Goal: Task Accomplishment & Management: Manage account settings

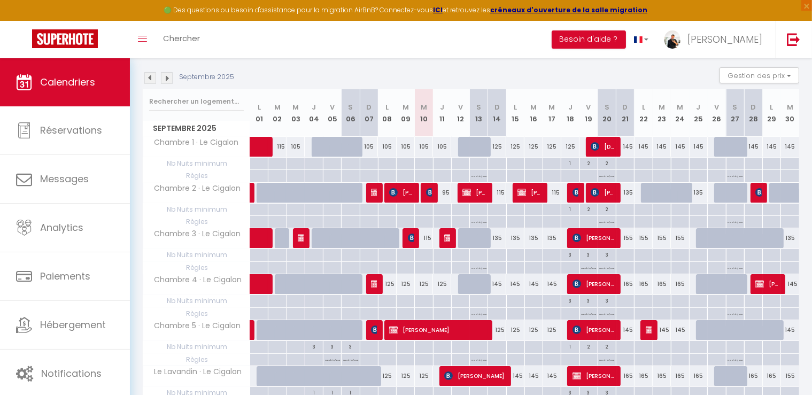
scroll to position [107, 0]
click at [444, 236] on img at bounding box center [448, 238] width 9 height 9
select select "OK"
select select "KO"
select select "1"
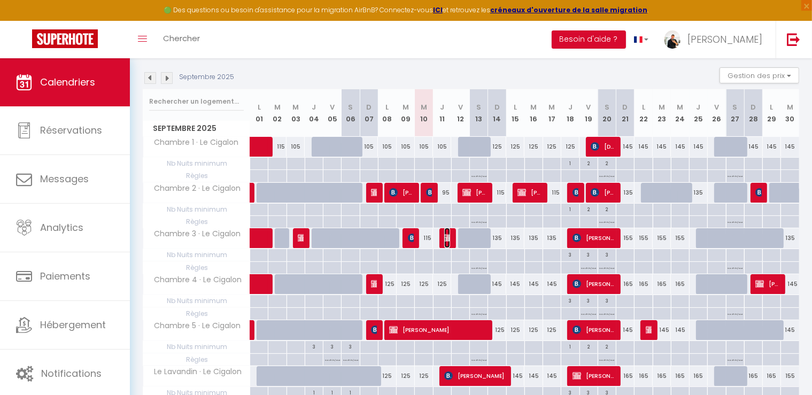
select select "0"
select select "1"
select select
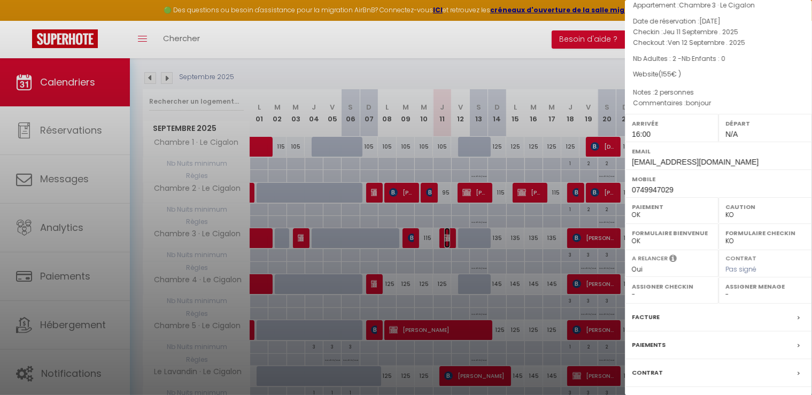
scroll to position [101, 0]
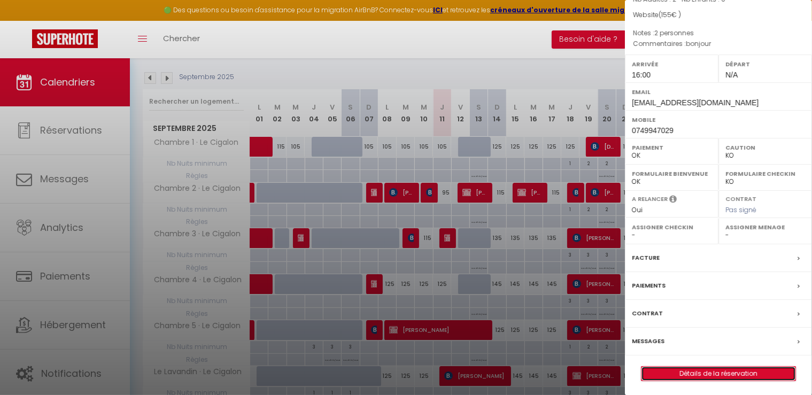
click at [708, 369] on link "Détails de la réservation" at bounding box center [718, 374] width 154 height 14
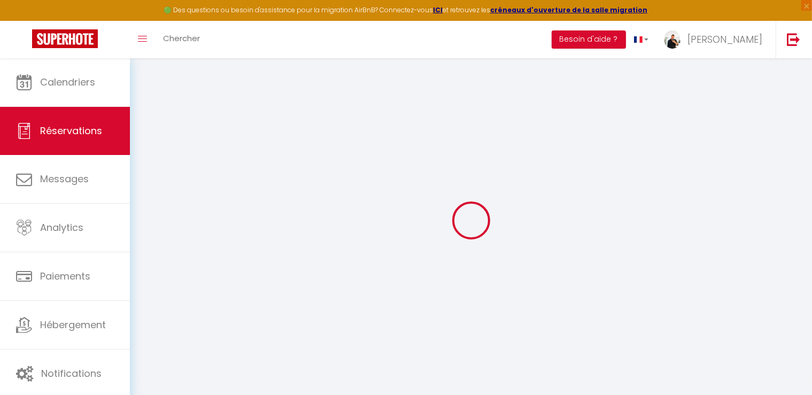
select select
checkbox input "false"
select index
select select
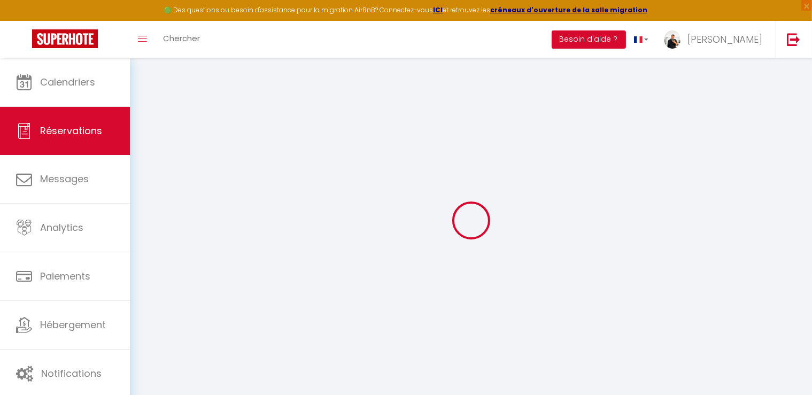
select select
checkbox input "false"
select index
select select
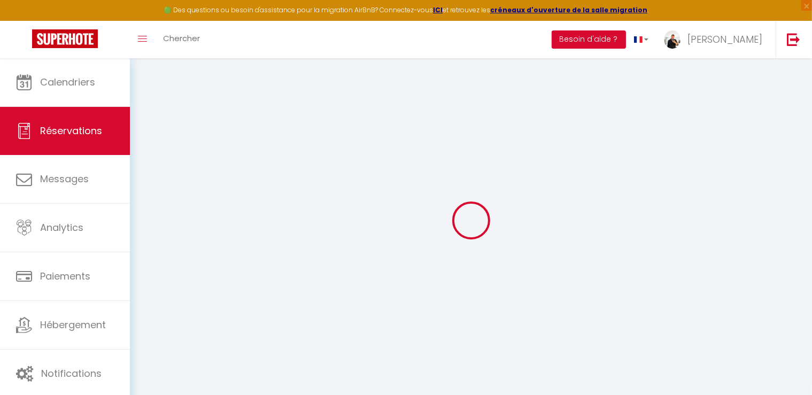
checkbox input "false"
select index "2 personnes"
type textarea "bonjour"
select select
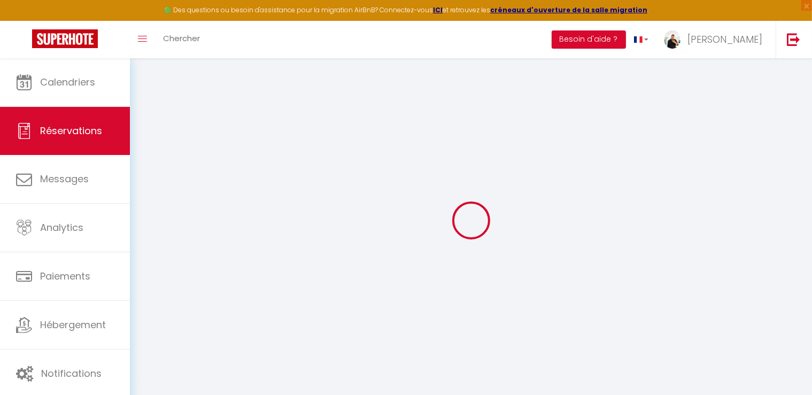
checkbox input "false"
select select "16:00"
select select
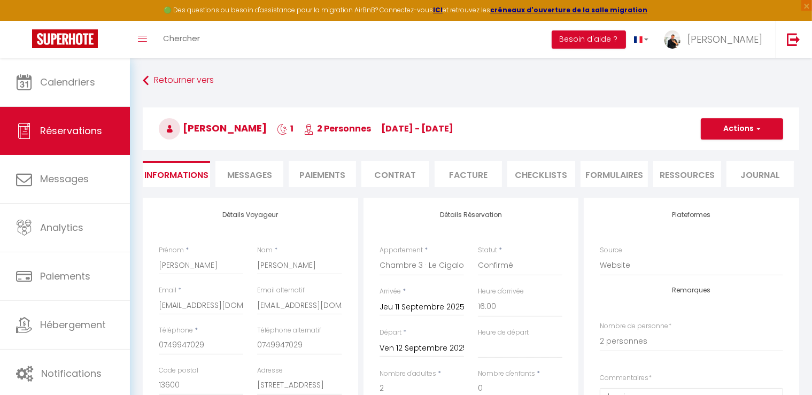
click at [252, 183] on li "Messages" at bounding box center [248, 174] width 67 height 26
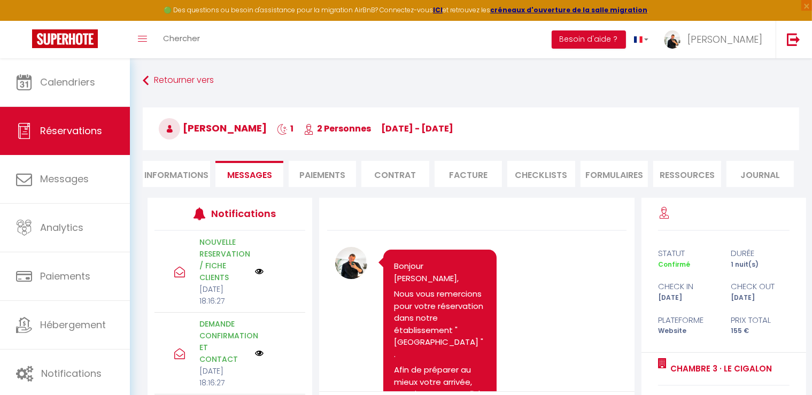
click at [703, 178] on li "Ressources" at bounding box center [686, 174] width 67 height 26
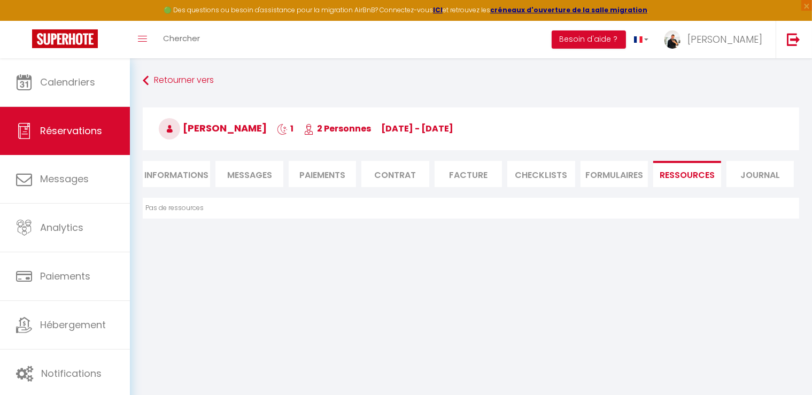
click at [604, 173] on li "FORMULAIRES" at bounding box center [614, 174] width 67 height 26
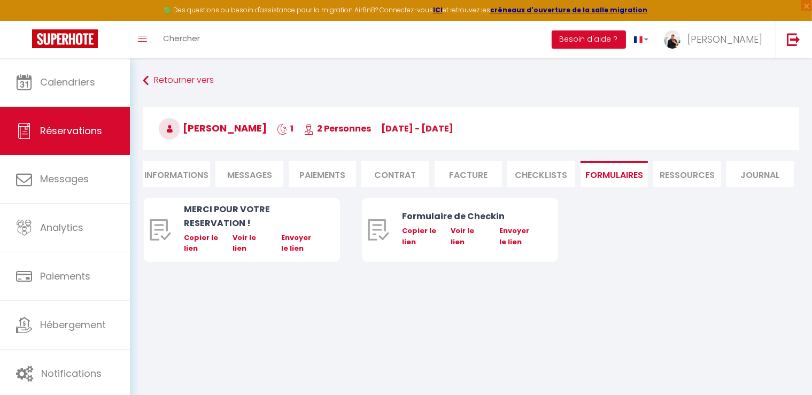
click at [233, 177] on span "Messages" at bounding box center [249, 175] width 45 height 12
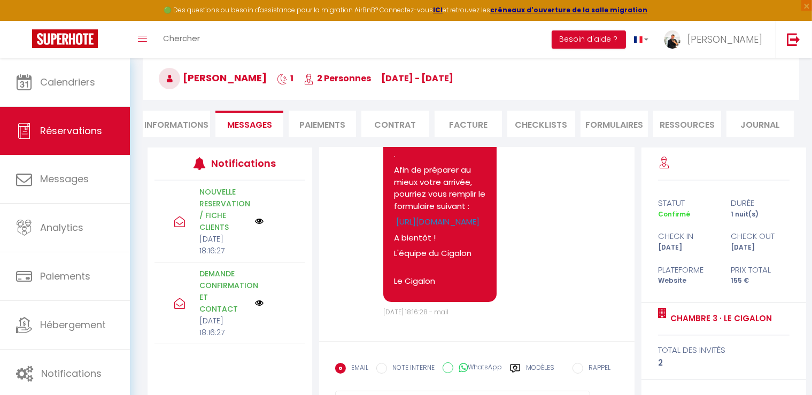
scroll to position [104, 0]
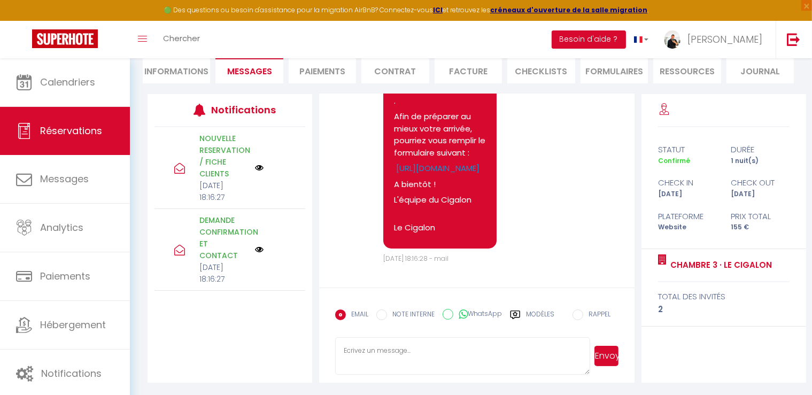
click at [378, 315] on input "NOTE INTERNE" at bounding box center [381, 315] width 11 height 11
radio input "true"
radio input "false"
click at [581, 354] on textarea at bounding box center [462, 355] width 255 height 37
click at [541, 314] on label "Modèles" at bounding box center [540, 319] width 28 height 19
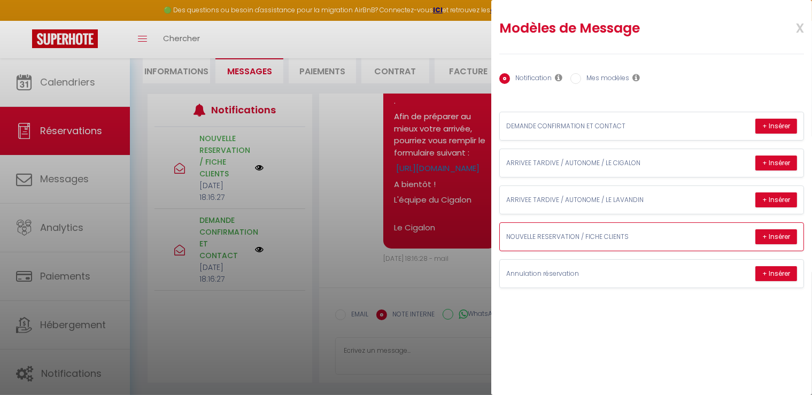
click at [637, 245] on div "NOUVELLE RESERVATION / FICHE CLIENTS + Insérer" at bounding box center [652, 237] width 304 height 28
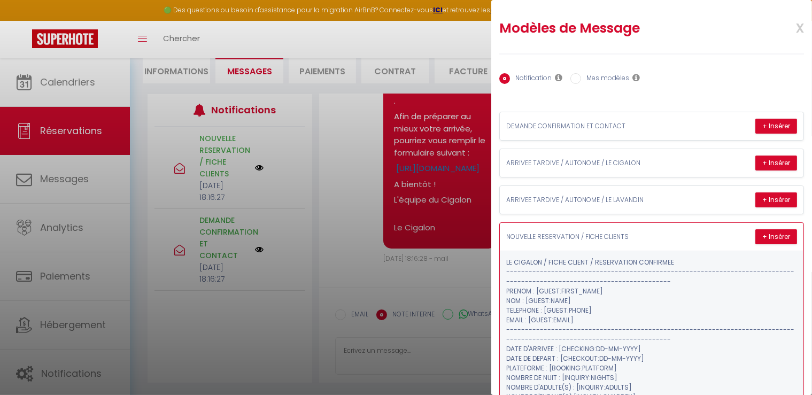
drag, startPoint x: 519, startPoint y: 294, endPoint x: 567, endPoint y: 312, distance: 51.9
click at [567, 312] on pre "[GEOGRAPHIC_DATA] CIGALON / FICHE CLIENT / RESERVATION CONFIRMEE --------------…" at bounding box center [651, 388] width 291 height 260
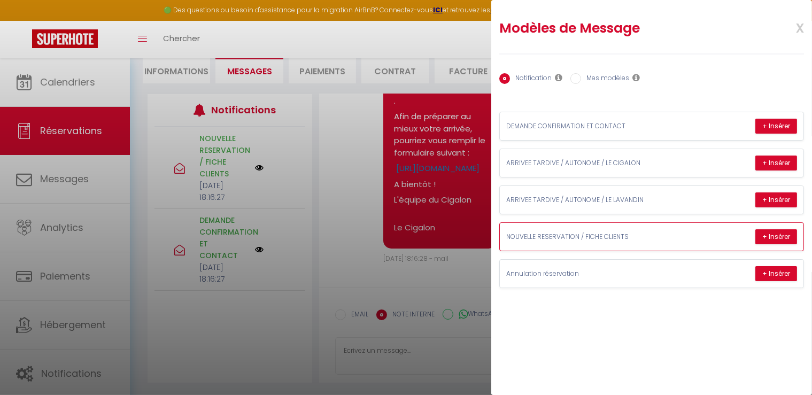
click at [684, 244] on div "NOUVELLE RESERVATION / FICHE CLIENTS + Insérer" at bounding box center [652, 237] width 304 height 28
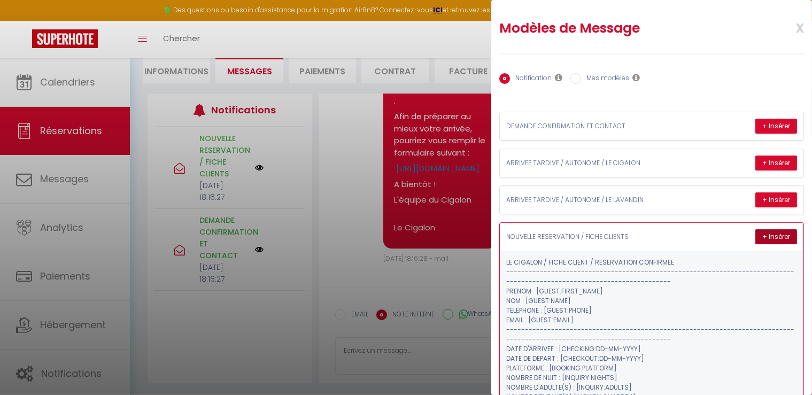
click at [763, 235] on button "+ Insérer" at bounding box center [776, 236] width 42 height 15
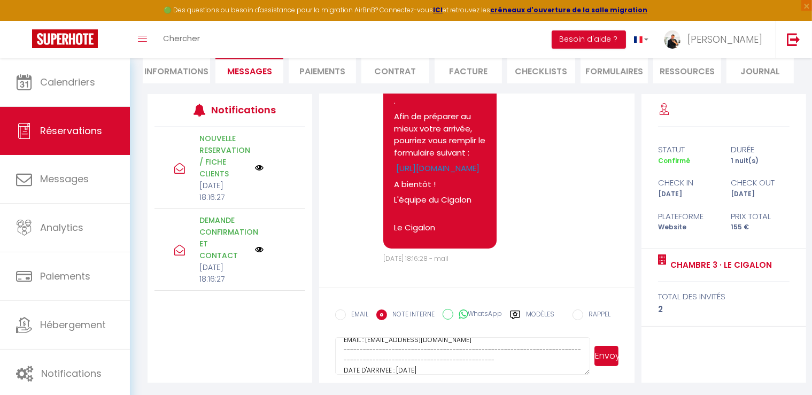
scroll to position [107, 0]
click at [361, 359] on textarea "[GEOGRAPHIC_DATA] CIGALON / FICHE CLIENT / RESERVATION CONFIRMEE --------------…" at bounding box center [462, 355] width 255 height 37
drag, startPoint x: 361, startPoint y: 359, endPoint x: 408, endPoint y: 380, distance: 52.2
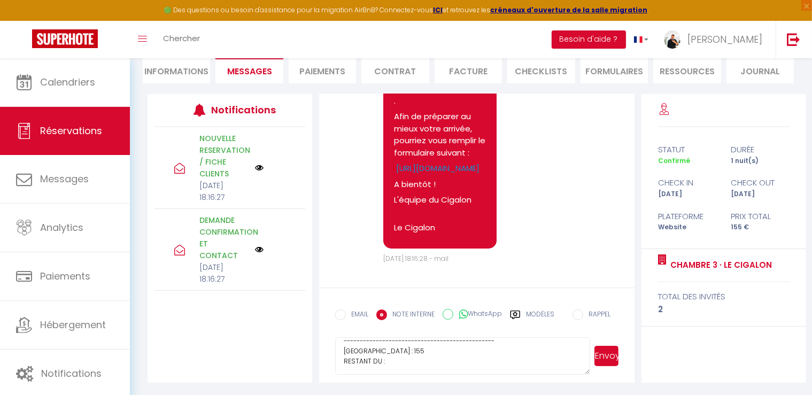
click at [408, 380] on form "EMAIL NOTE INTERNE WhatsApp Modèles 11 « ‹ » › [DATE] [PHONE_NUMBER] Dim Lun Ma…" at bounding box center [476, 335] width 315 height 95
click at [399, 360] on textarea "[GEOGRAPHIC_DATA] CIGALON / FICHE CLIENT / RESERVATION CONFIRMEE --------------…" at bounding box center [462, 355] width 255 height 37
drag, startPoint x: 386, startPoint y: 344, endPoint x: 310, endPoint y: 301, distance: 87.4
click at [310, 301] on div "Notifications NOUVELLE RESERVATION / FICHE CLIENTS [DATE] 18:16:27 DEMANDE CONF…" at bounding box center [477, 238] width 659 height 289
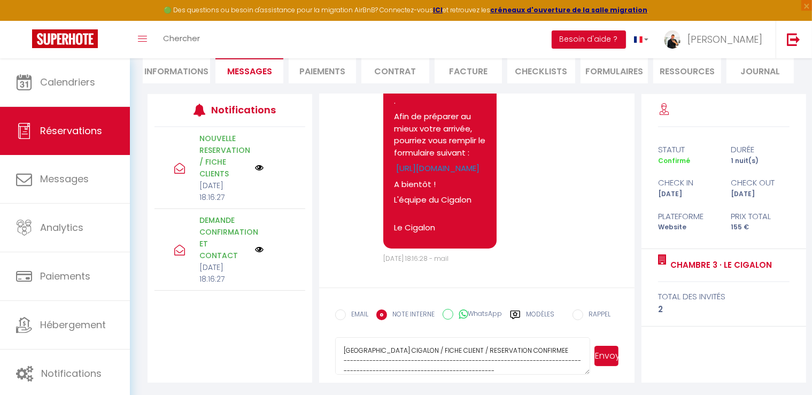
paste textarea "15H00 10H00"
type textarea "15H00 10H00"
drag, startPoint x: 340, startPoint y: 347, endPoint x: 554, endPoint y: 420, distance: 225.8
click at [554, 291] on html "🟢 Des questions ou besoin d'assistance pour la migration AirBnB? Connectez-vous…" at bounding box center [406, 93] width 812 height 395
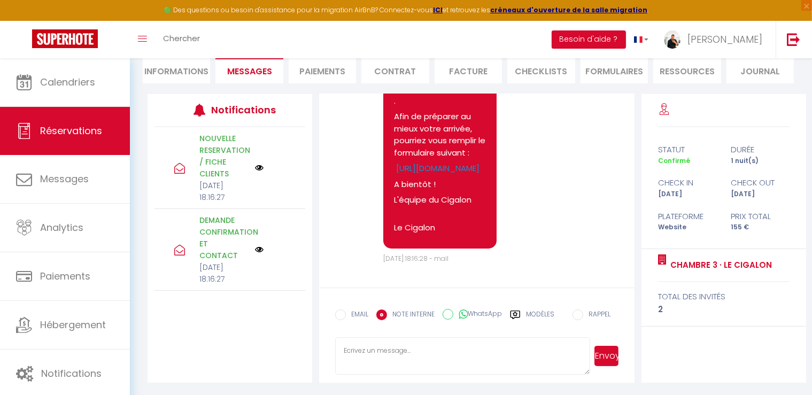
scroll to position [0, 0]
click at [536, 318] on label "Modèles" at bounding box center [540, 319] width 28 height 19
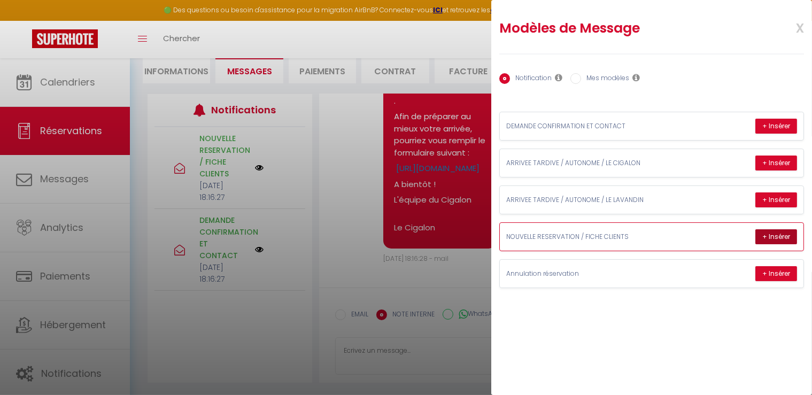
click at [791, 231] on button "+ Insérer" at bounding box center [776, 236] width 42 height 15
type textarea "[GEOGRAPHIC_DATA] CIGALON / FICHE CLIENT / RESERVATION CONFIRMEE --------------…"
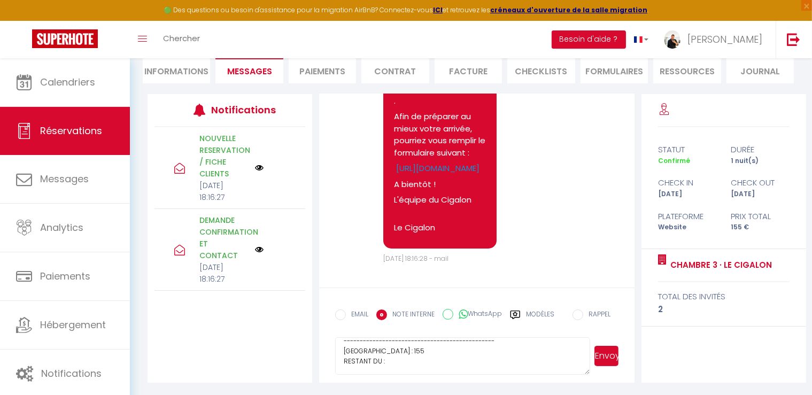
scroll to position [242, 0]
drag, startPoint x: 342, startPoint y: 339, endPoint x: 436, endPoint y: 365, distance: 97.7
click at [436, 366] on textarea "[GEOGRAPHIC_DATA] CIGALON / FICHE CLIENT / RESERVATION CONFIRMEE --------------…" at bounding box center [462, 355] width 255 height 37
click at [156, 74] on li "Informations" at bounding box center [176, 70] width 67 height 26
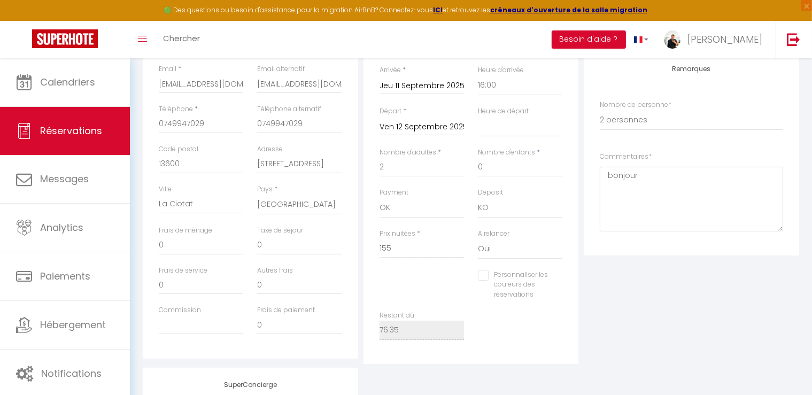
scroll to position [409, 0]
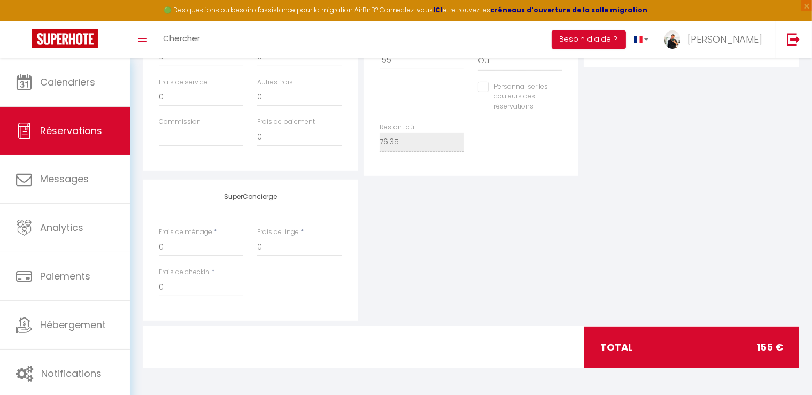
select select
checkbox input "false"
select select
checkbox input "false"
select select
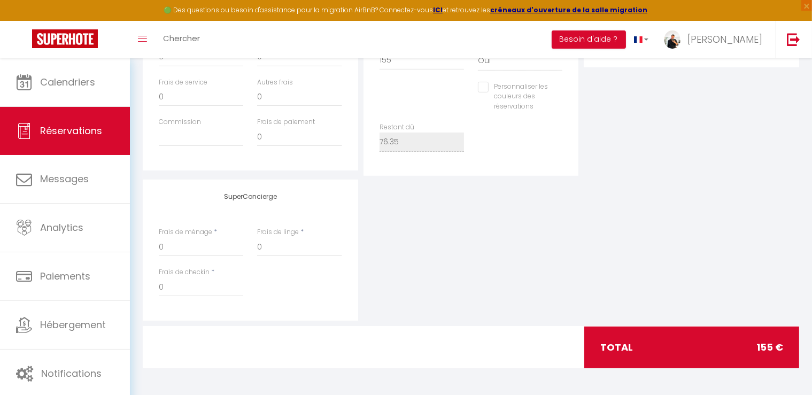
checkbox input "false"
select select
checkbox input "false"
select select
checkbox input "false"
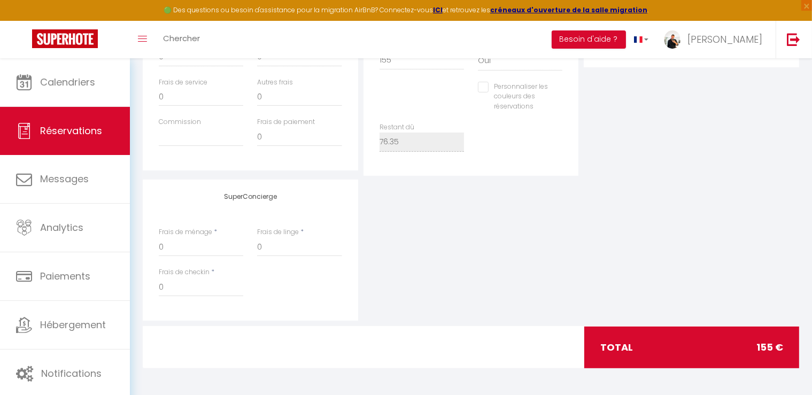
select select
checkbox input "false"
select select
checkbox input "false"
select select
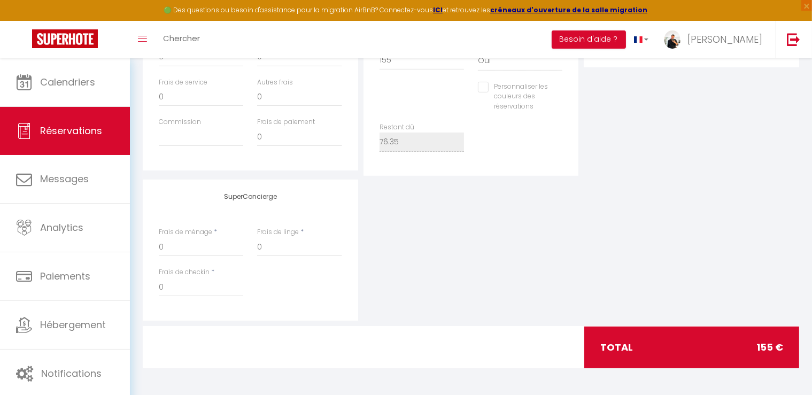
checkbox input "false"
select select
checkbox input "false"
select select
checkbox input "false"
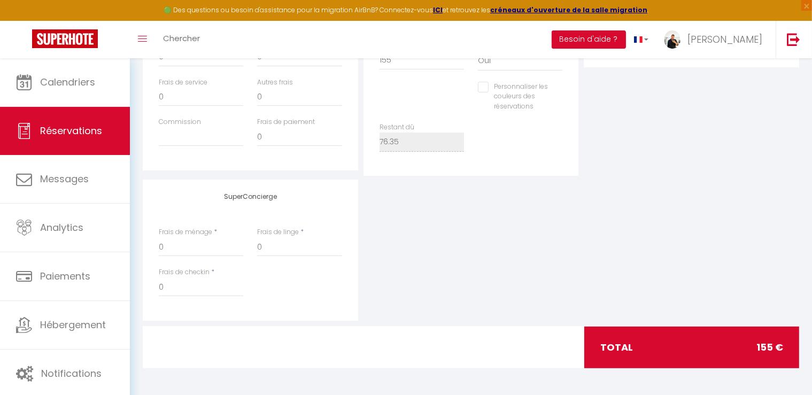
select select
checkbox input "false"
select select
checkbox input "false"
select select
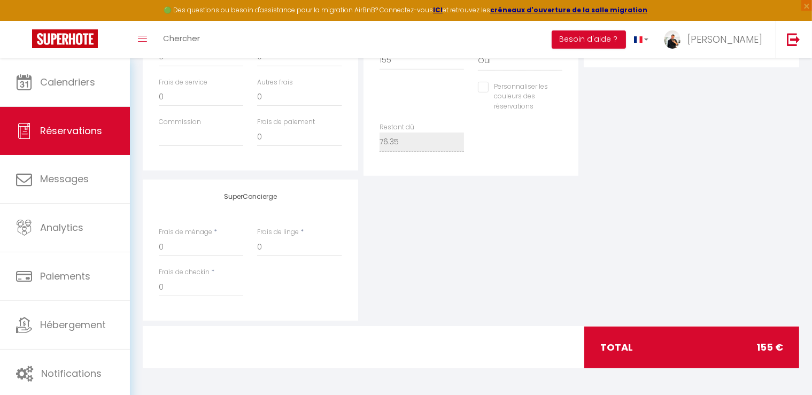
checkbox input "false"
select select
checkbox input "false"
select select
checkbox input "false"
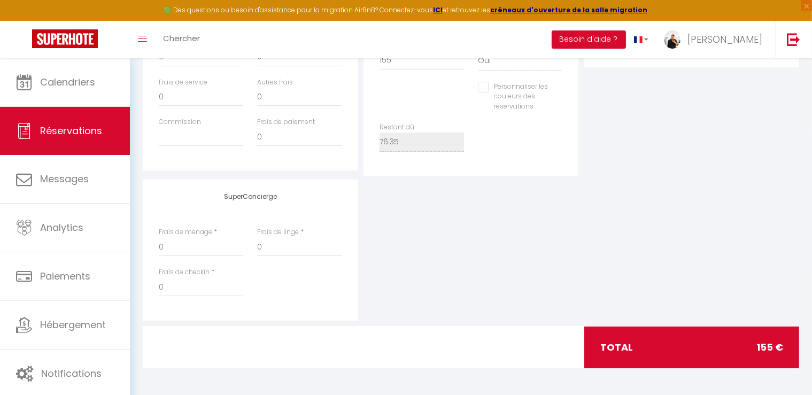
select select
checkbox input "false"
select select
checkbox input "false"
select select
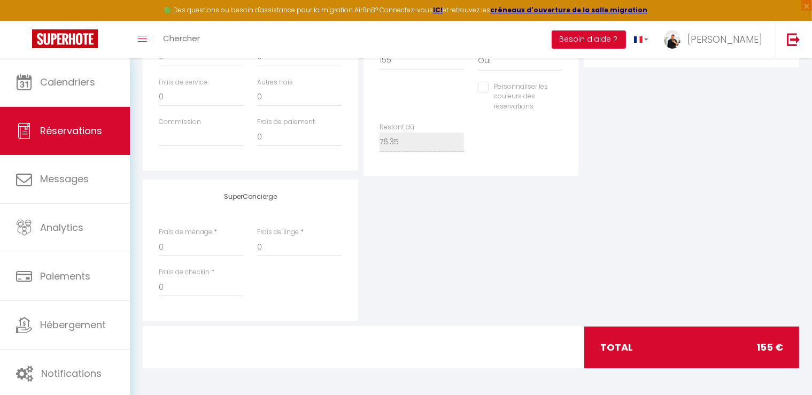
checkbox input "false"
select select
checkbox input "false"
select select
checkbox input "false"
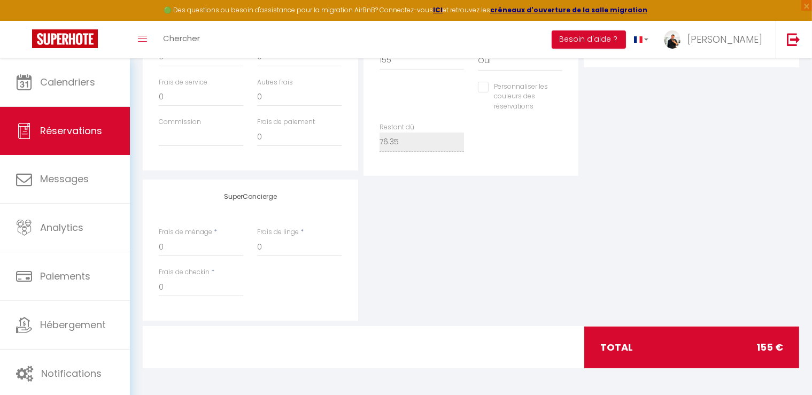
select select
checkbox input "false"
select select
checkbox input "false"
select select
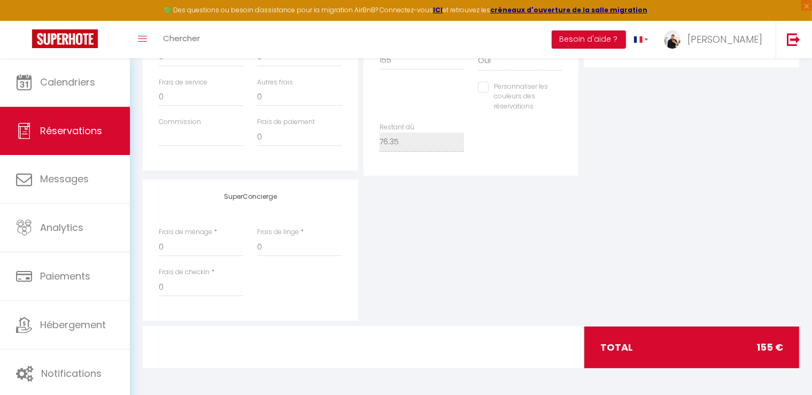
checkbox input "false"
select select
checkbox input "false"
select select
checkbox input "false"
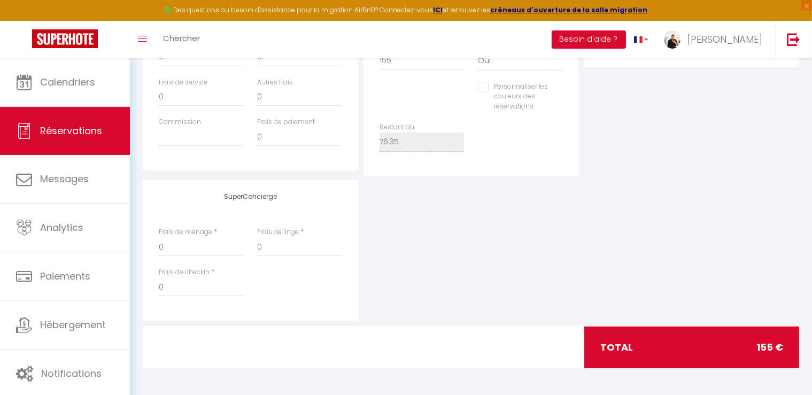
select select
checkbox input "false"
select select
checkbox input "false"
select select
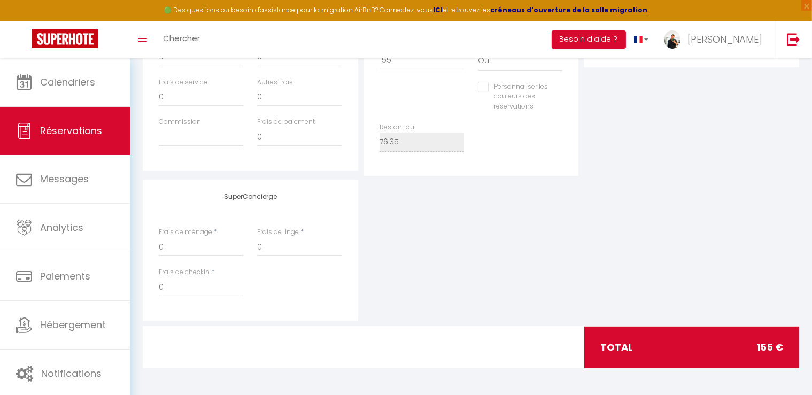
checkbox input "false"
select select
checkbox input "false"
select select
checkbox input "false"
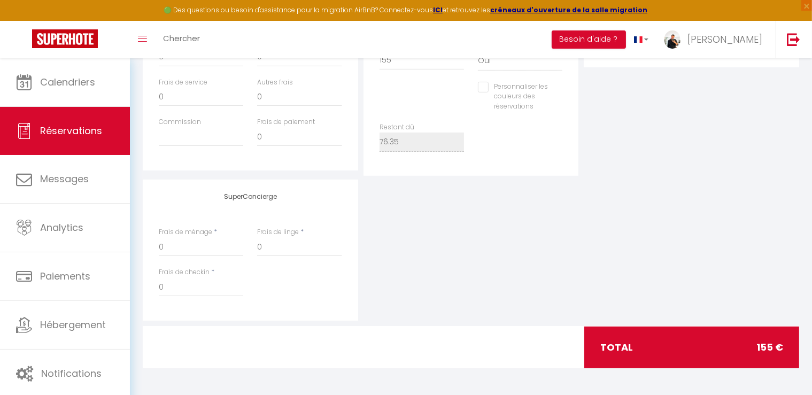
select select
checkbox input "false"
select select
checkbox input "false"
select select
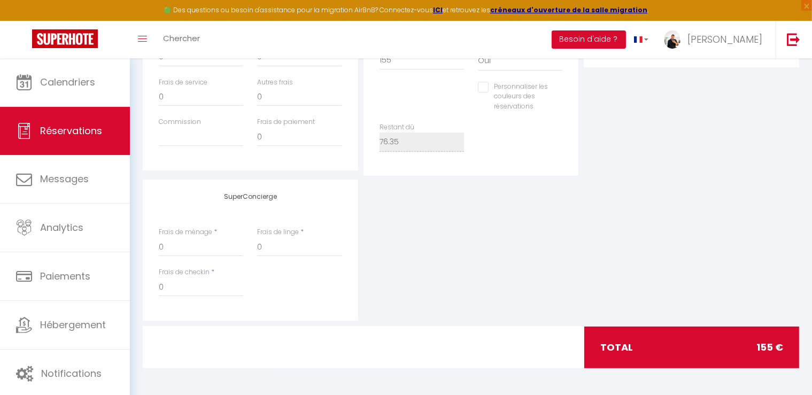
checkbox input "false"
select select
checkbox input "false"
select select
checkbox input "false"
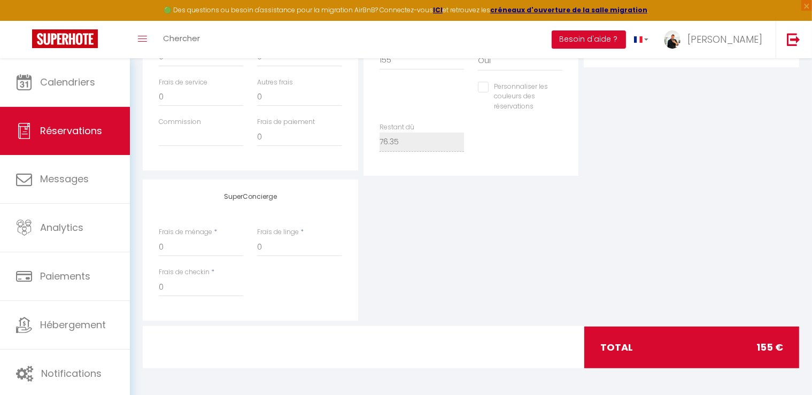
select select
checkbox input "false"
select select
checkbox input "false"
select select
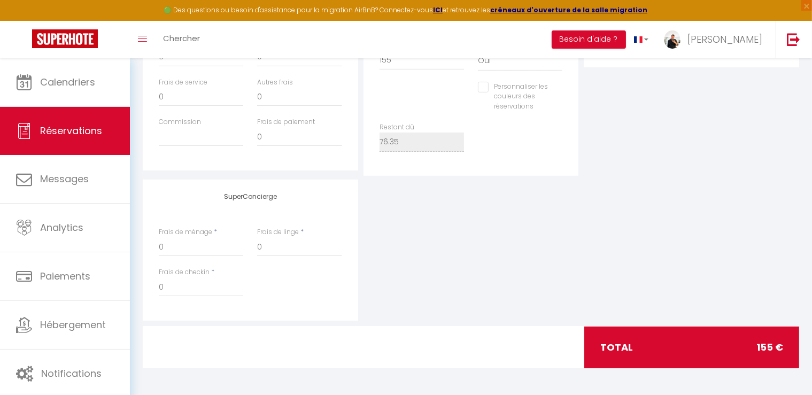
checkbox input "false"
select select
checkbox input "false"
select select
checkbox input "false"
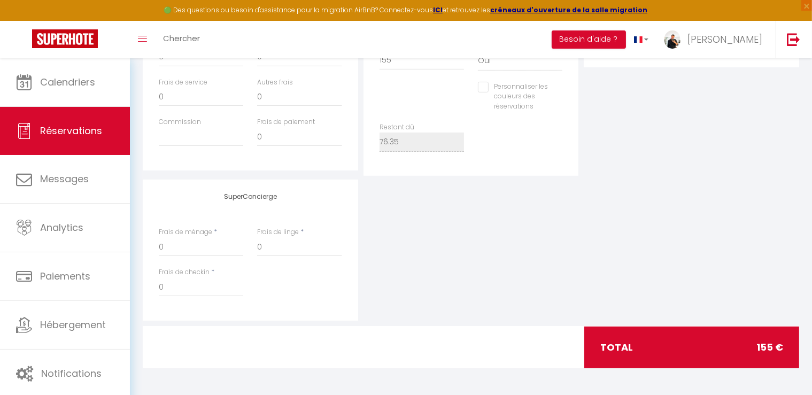
select select
checkbox input "false"
select select
checkbox input "false"
select select
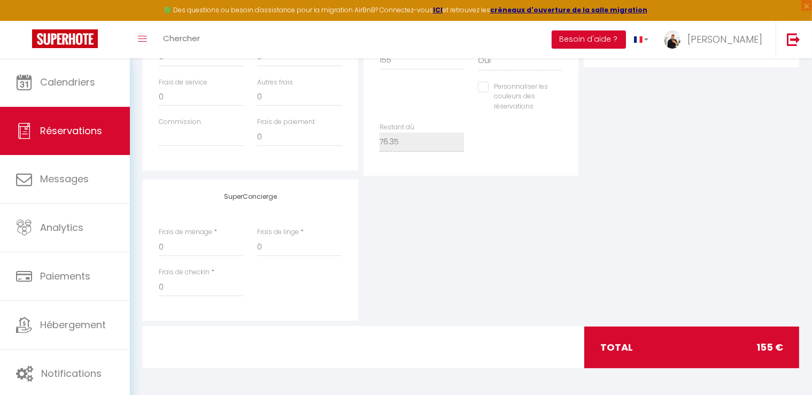
checkbox input "false"
select select
checkbox input "false"
select select
checkbox input "false"
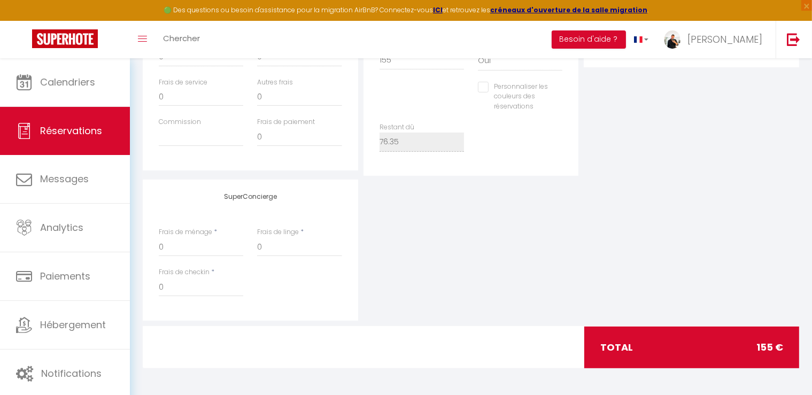
select select
checkbox input "false"
select select
checkbox input "false"
select select
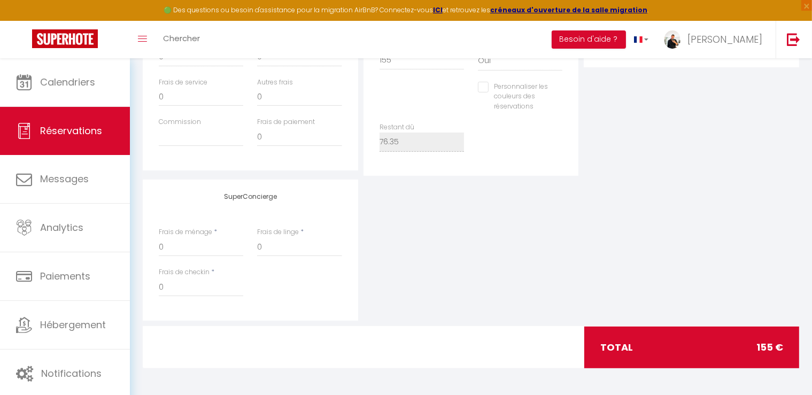
checkbox input "false"
select select
checkbox input "false"
select select
checkbox input "false"
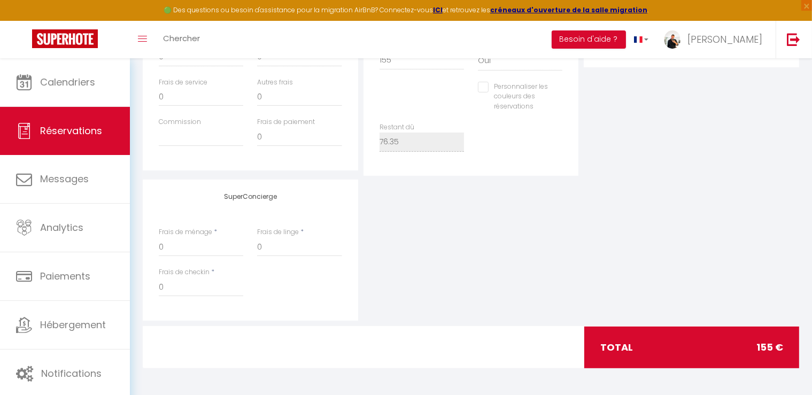
select select
checkbox input "false"
select select
checkbox input "false"
select select
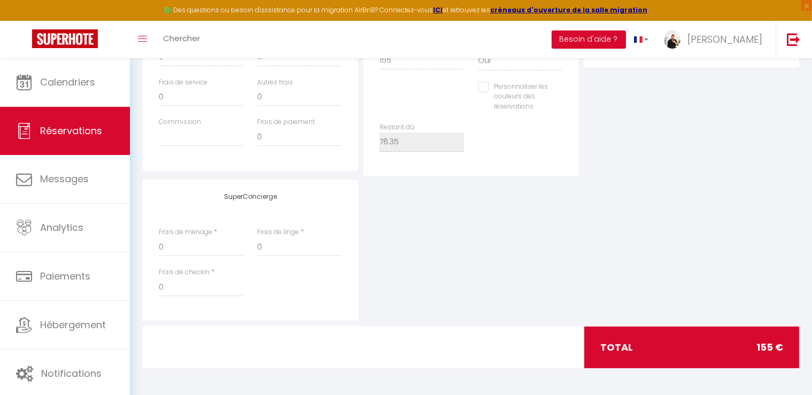
checkbox input "false"
select select
checkbox input "false"
select select
checkbox input "false"
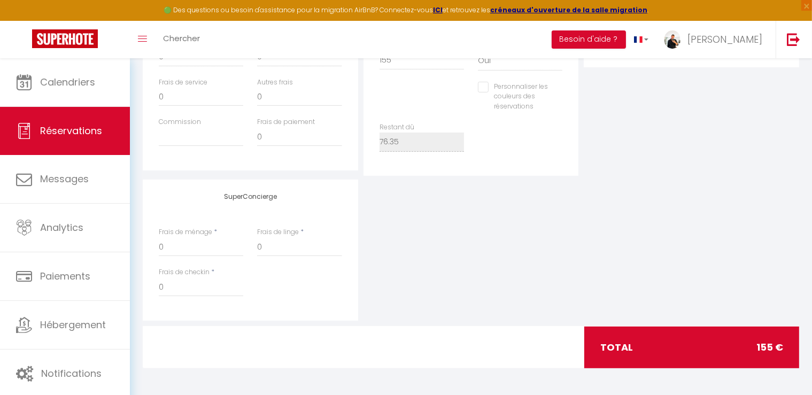
select select
checkbox input "false"
select select
checkbox input "false"
select select
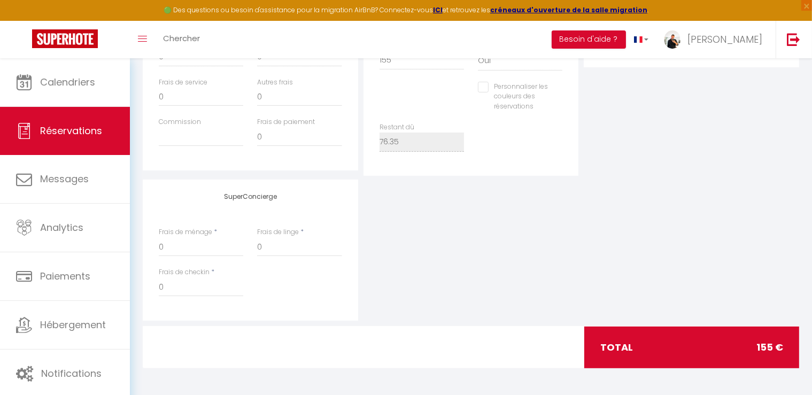
checkbox input "false"
select select
checkbox input "false"
select select
checkbox input "false"
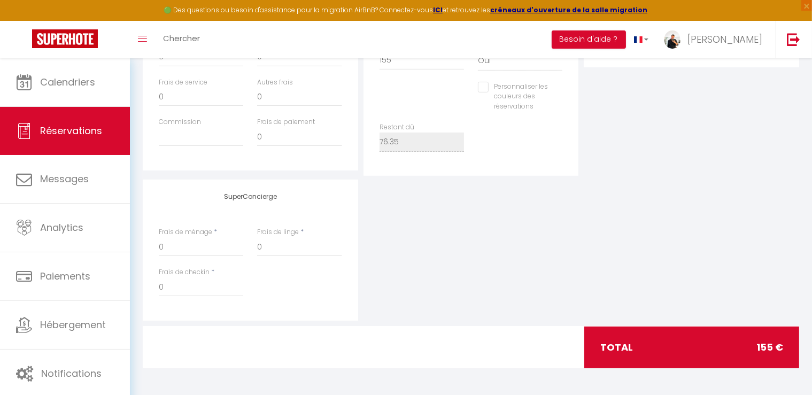
select select
checkbox input "false"
select select
checkbox input "false"
select select
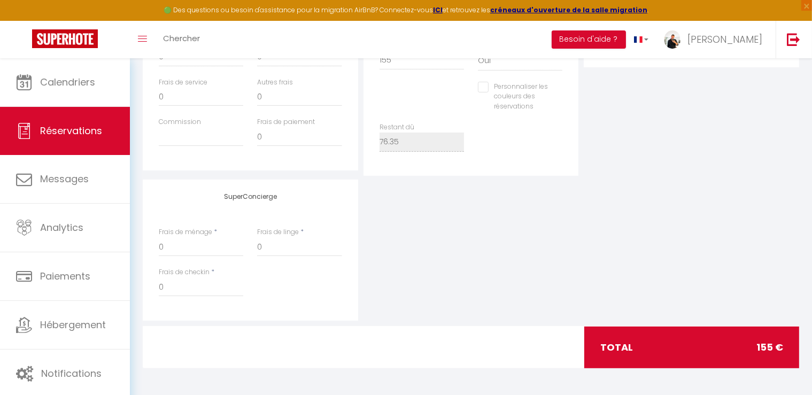
checkbox input "false"
select select
checkbox input "false"
select select
checkbox input "false"
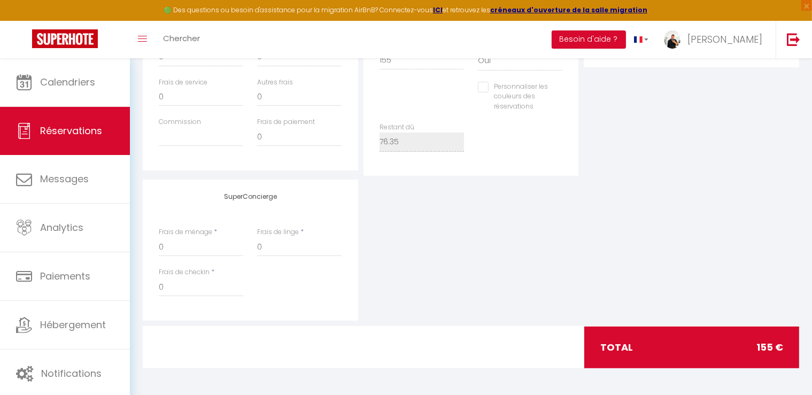
select select
checkbox input "false"
select select
checkbox input "false"
select select
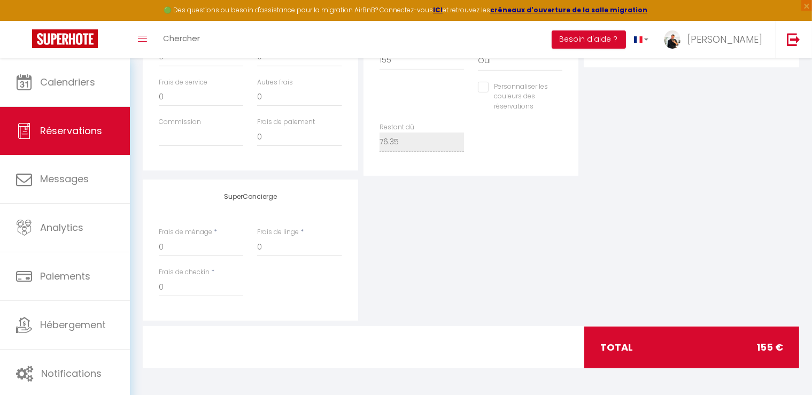
checkbox input "false"
select select
checkbox input "false"
select select
checkbox input "false"
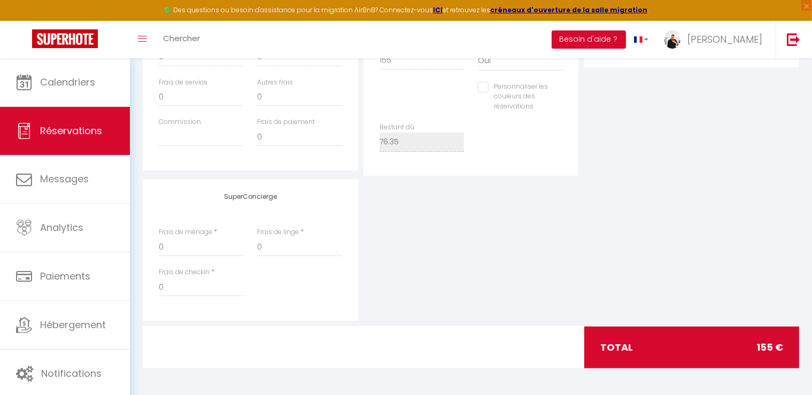
select select
checkbox input "false"
select select
checkbox input "false"
select select
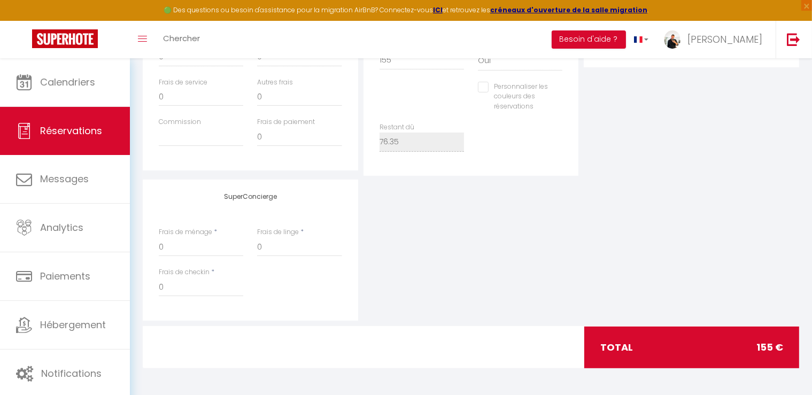
checkbox input "false"
select select
checkbox input "false"
select select
checkbox input "false"
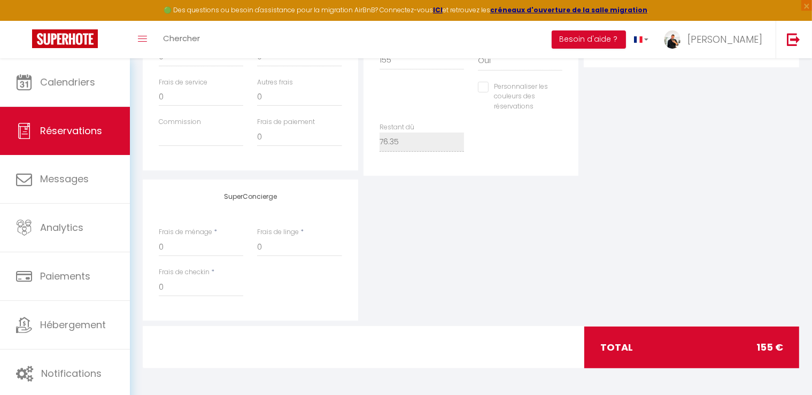
select select
checkbox input "false"
select select
checkbox input "false"
select select
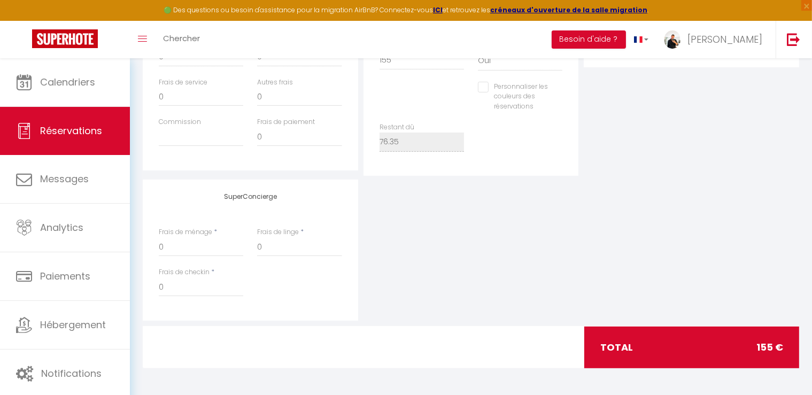
checkbox input "false"
select select
checkbox input "false"
select select
checkbox input "false"
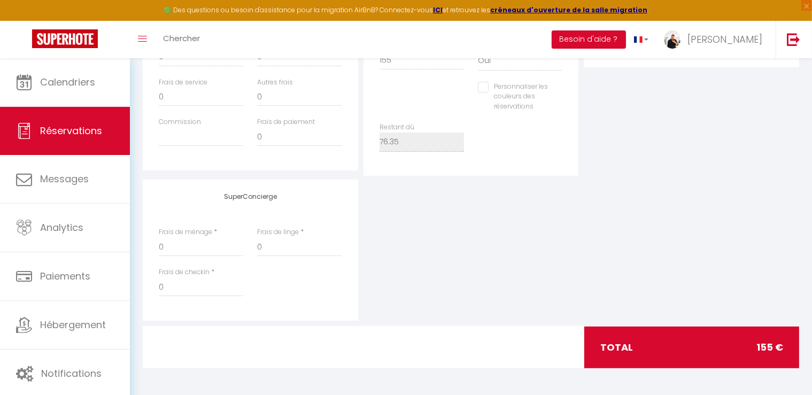
select select
checkbox input "false"
select select
checkbox input "false"
select select
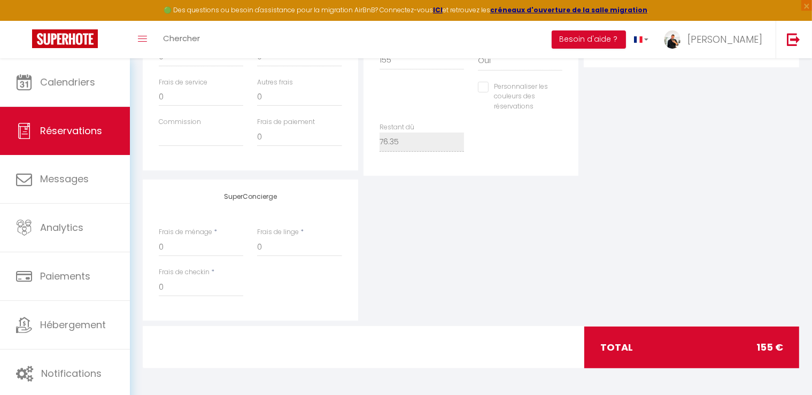
checkbox input "false"
select select
checkbox input "false"
select select
checkbox input "false"
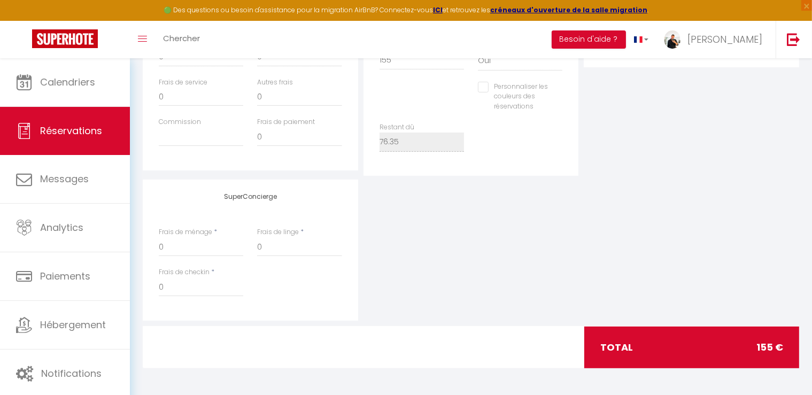
select select
